Goal: Information Seeking & Learning: Understand process/instructions

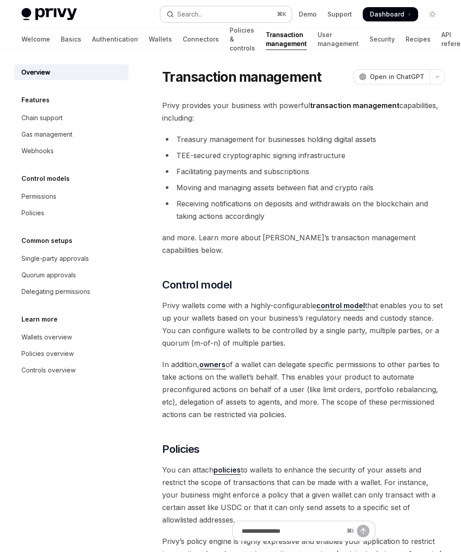
click at [253, 17] on button "Search... ⌘ K" at bounding box center [226, 14] width 132 height 16
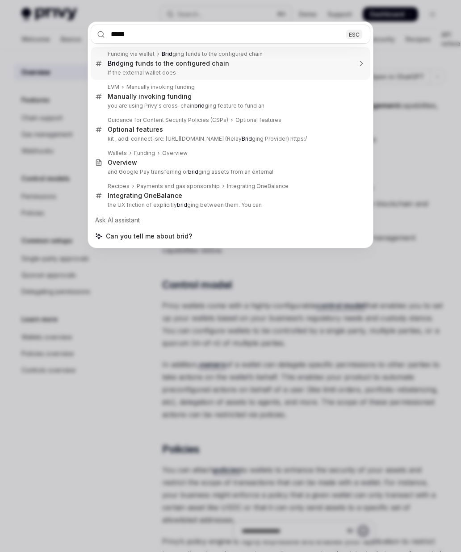
type input "******"
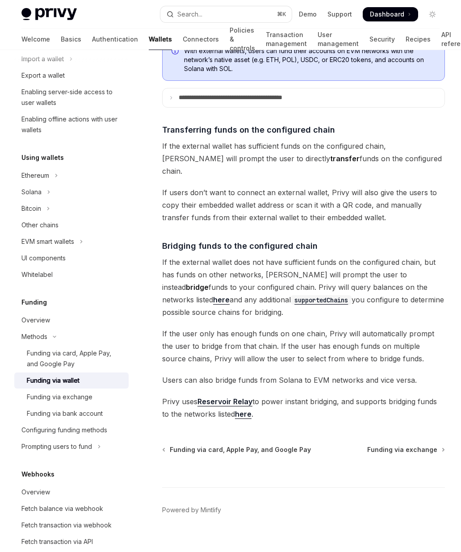
scroll to position [133, 0]
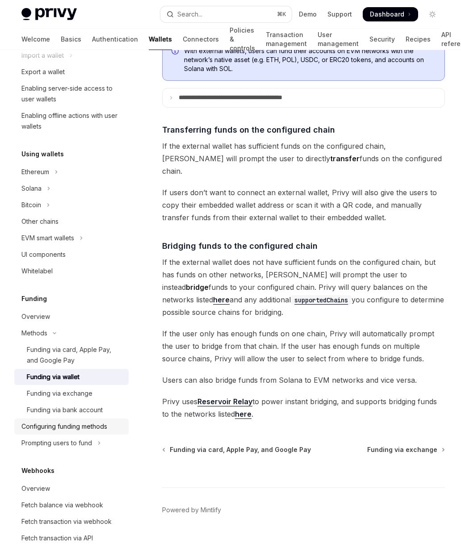
click at [64, 430] on div "Configuring funding methods" at bounding box center [64, 426] width 86 height 11
type textarea "*"
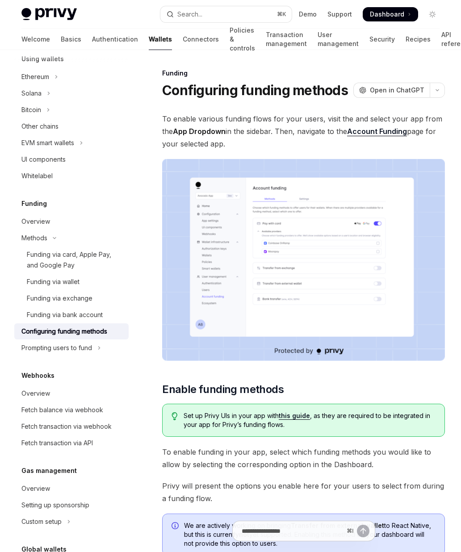
scroll to position [231, 0]
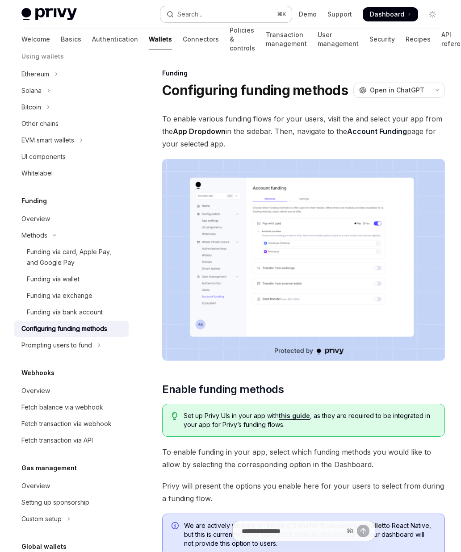
click at [214, 7] on button "Search... ⌘ K" at bounding box center [226, 14] width 132 height 16
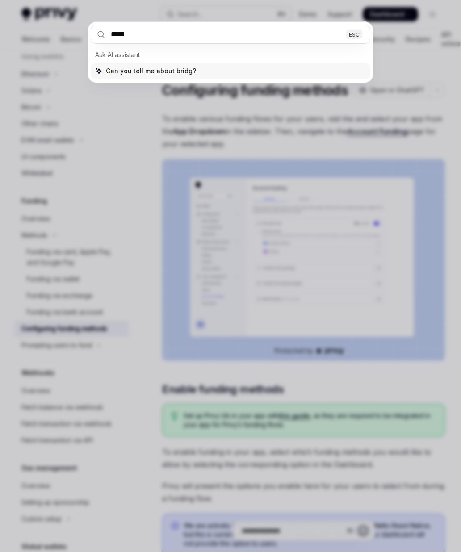
type input "******"
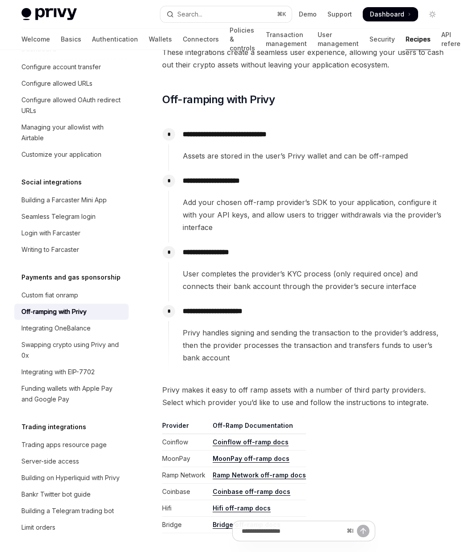
scroll to position [137, 0]
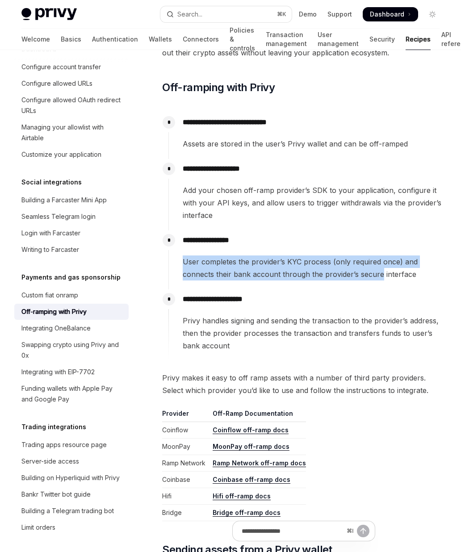
drag, startPoint x: 184, startPoint y: 260, endPoint x: 374, endPoint y: 269, distance: 189.4
click at [378, 270] on span "User completes the provider’s KYC process (only required once) and connects the…" at bounding box center [314, 267] width 262 height 25
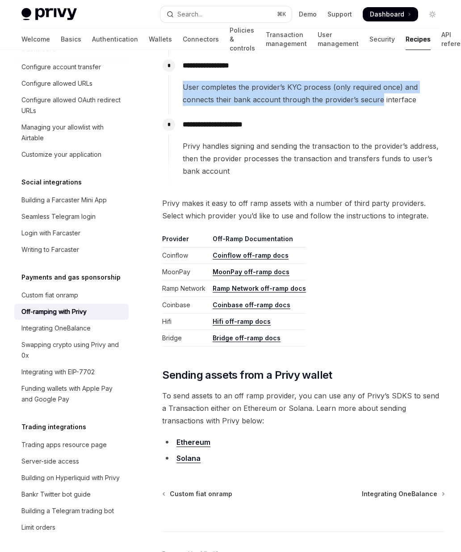
scroll to position [313, 0]
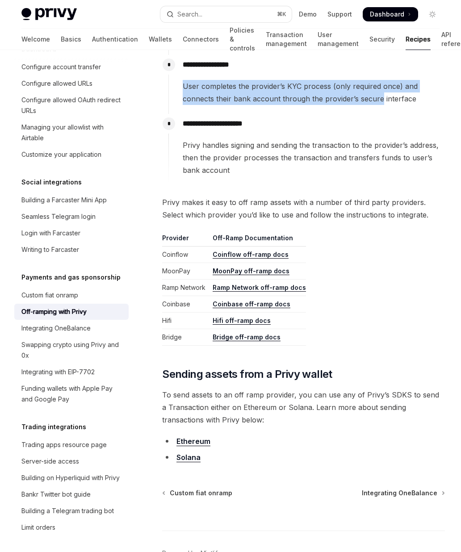
click at [227, 335] on link "Bridge off-ramp docs" at bounding box center [246, 337] width 68 height 8
click at [228, 304] on link "Coinbase off-ramp docs" at bounding box center [251, 304] width 78 height 8
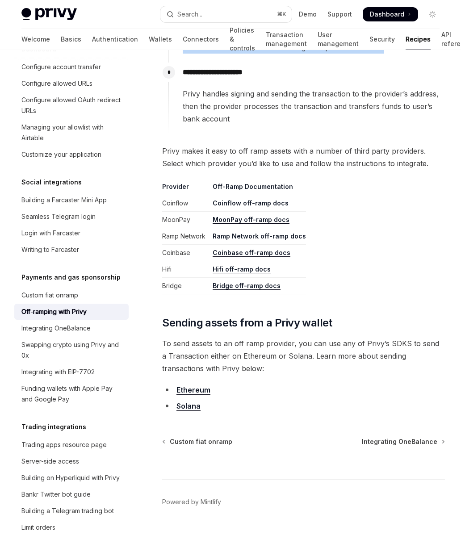
scroll to position [369, 0]
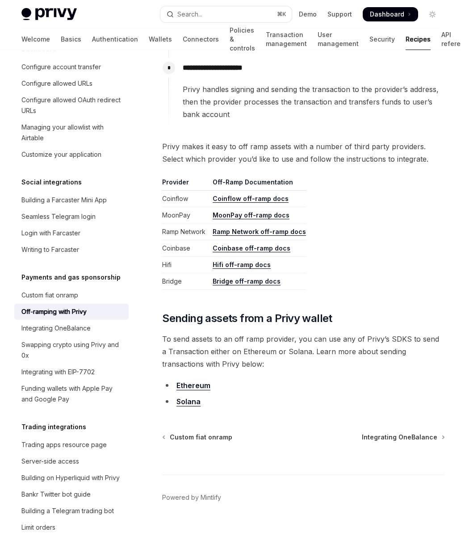
click at [197, 383] on link "Ethereum" at bounding box center [193, 385] width 34 height 9
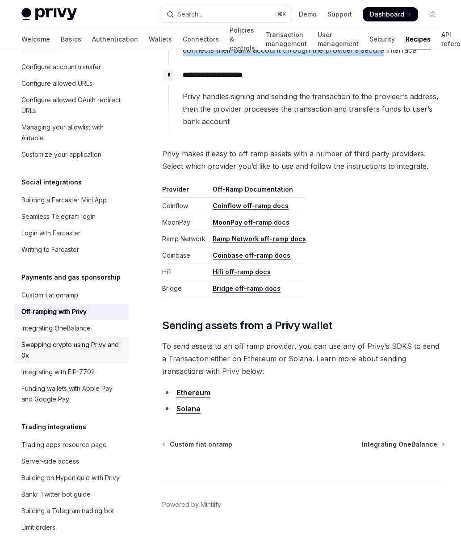
click at [114, 339] on div "Swapping crypto using Privy and 0x" at bounding box center [72, 349] width 102 height 21
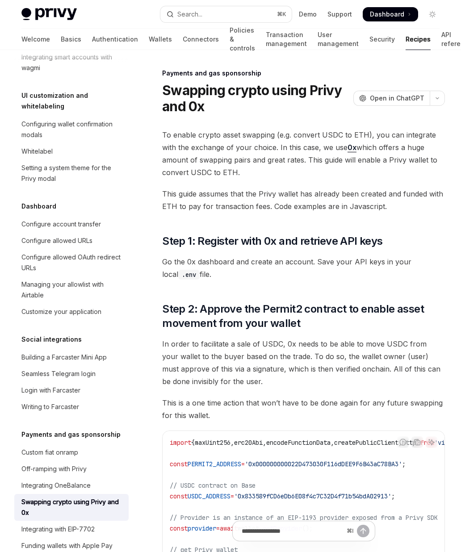
scroll to position [434, 0]
click at [76, 447] on div "Custom fiat onramp" at bounding box center [49, 452] width 57 height 11
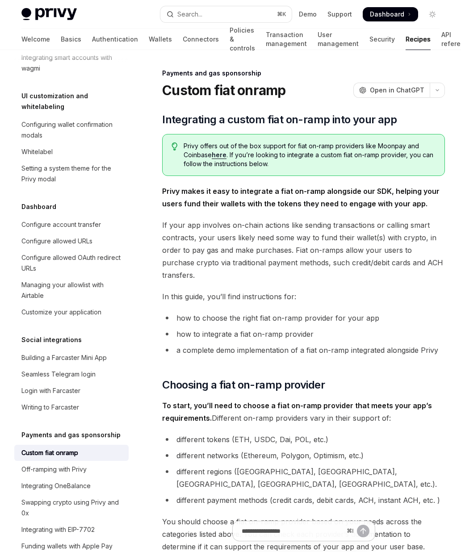
type textarea "*"
